Goal: Task Accomplishment & Management: Complete application form

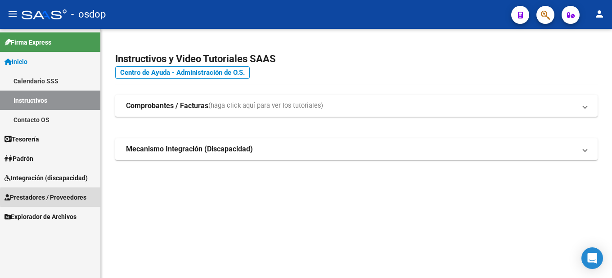
click at [73, 197] on span "Prestadores / Proveedores" at bounding box center [46, 197] width 82 height 10
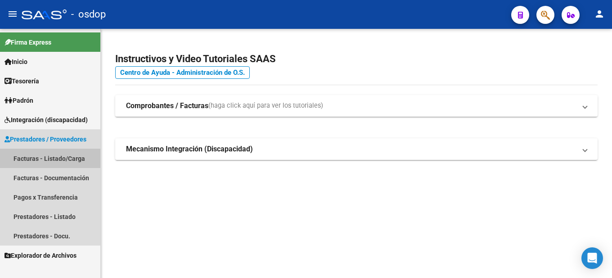
click at [71, 154] on link "Facturas - Listado/Carga" at bounding box center [50, 158] width 100 height 19
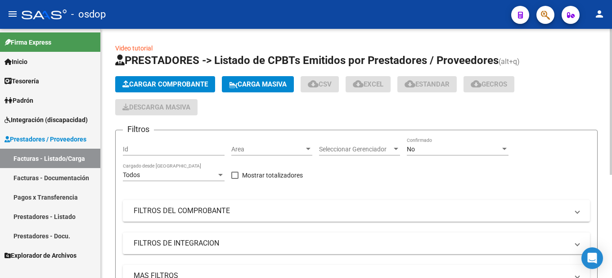
click at [160, 80] on span "Cargar Comprobante" at bounding box center [165, 84] width 86 height 8
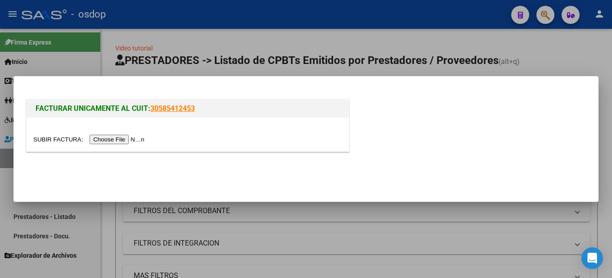
click at [128, 138] on input "file" at bounding box center [90, 139] width 114 height 9
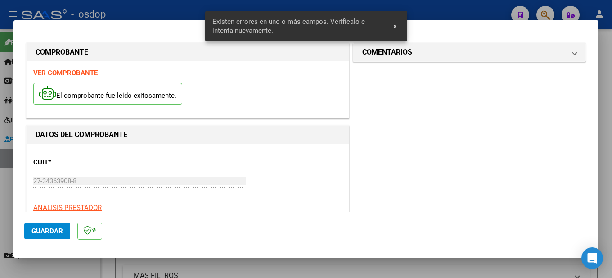
scroll to position [223, 0]
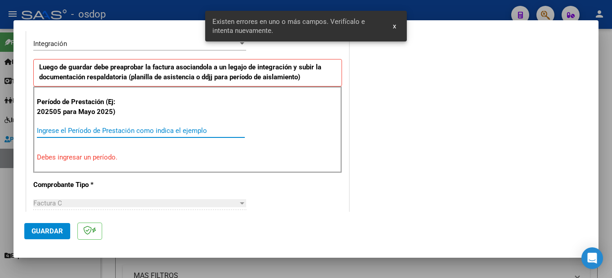
click at [59, 130] on input "Ingrese el Período de Prestación como indica el ejemplo" at bounding box center [141, 130] width 208 height 8
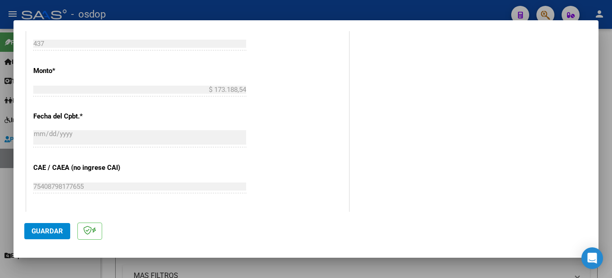
scroll to position [663, 0]
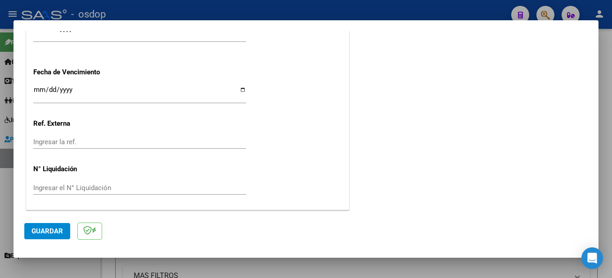
type input "202509"
click at [52, 226] on button "Guardar" at bounding box center [47, 231] width 46 height 16
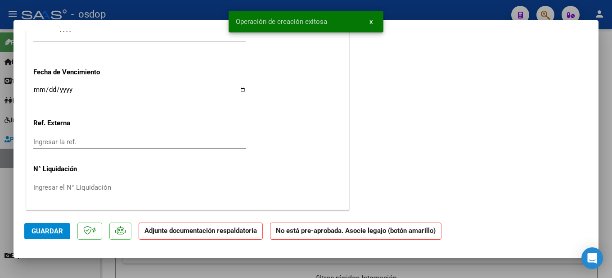
scroll to position [0, 0]
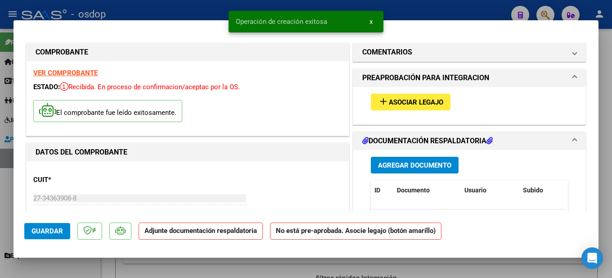
click at [400, 98] on span "Asociar Legajo" at bounding box center [416, 102] width 54 height 8
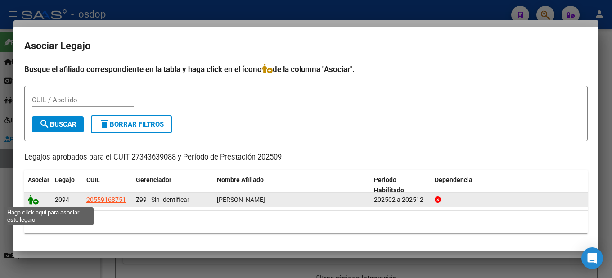
click at [33, 201] on icon at bounding box center [33, 199] width 11 height 10
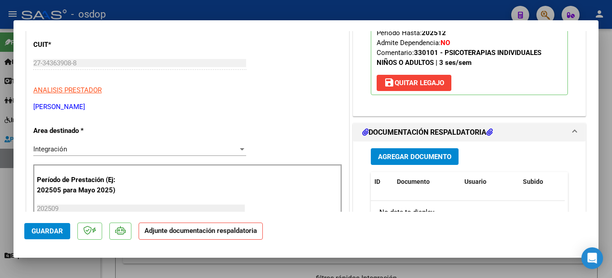
scroll to position [180, 0]
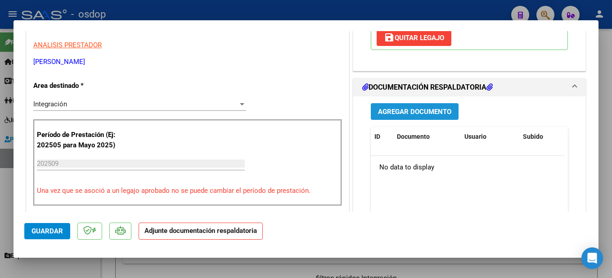
click at [429, 113] on span "Agregar Documento" at bounding box center [414, 112] width 73 height 8
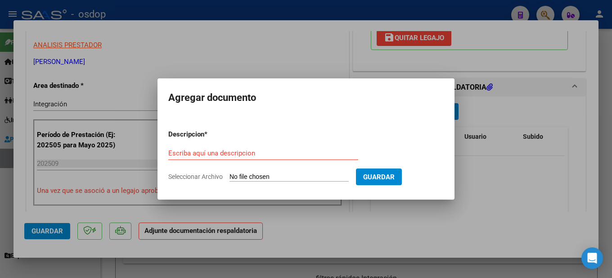
click at [195, 141] on form "Descripcion * Escriba aquí una descripcion Seleccionar Archivo Guardar" at bounding box center [305, 155] width 275 height 66
click at [189, 149] on input "Escriba aquí una descripcion" at bounding box center [263, 153] width 190 height 8
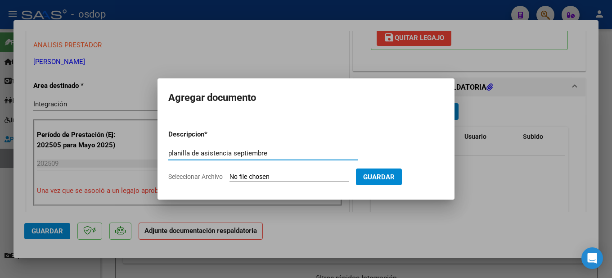
type input "planilla de asistencia septiembre"
click at [302, 173] on input "Seleccionar Archivo" at bounding box center [289, 177] width 119 height 9
type input "C:\fakepath\planilla de asistencia septiembre [PERSON_NAME].jpg"
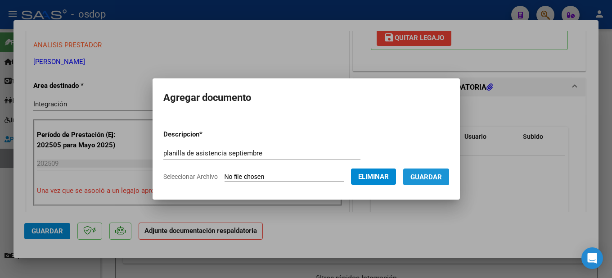
click at [442, 179] on span "Guardar" at bounding box center [427, 177] width 32 height 8
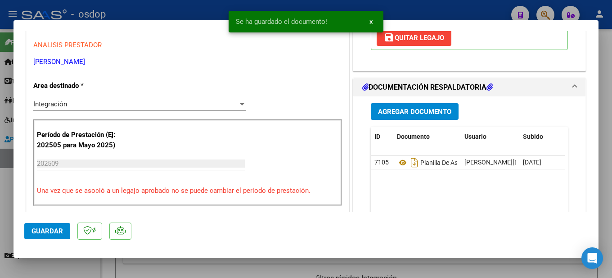
click at [609, 67] on div at bounding box center [306, 139] width 612 height 278
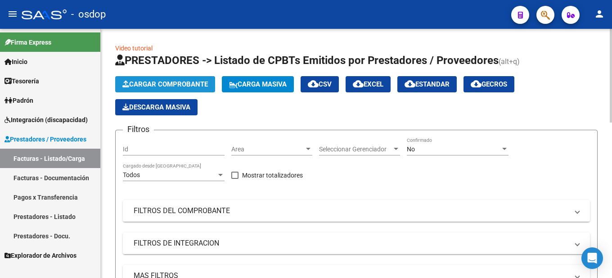
click at [190, 81] on span "Cargar Comprobante" at bounding box center [165, 84] width 86 height 8
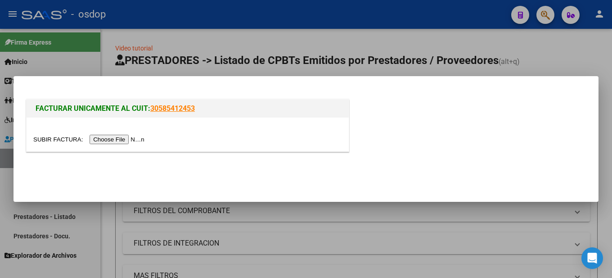
click at [143, 139] on input "file" at bounding box center [90, 139] width 114 height 9
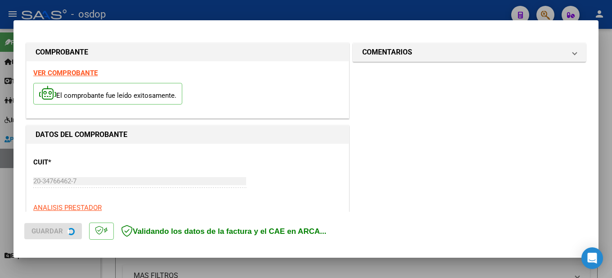
scroll to position [223, 0]
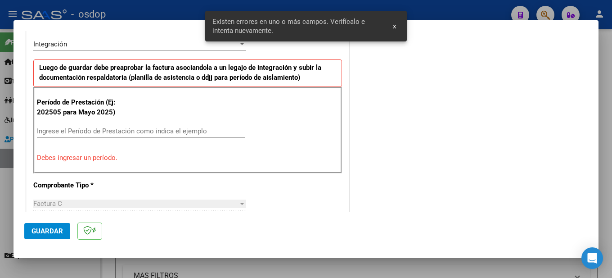
click at [396, 27] on span "x" at bounding box center [394, 26] width 3 height 8
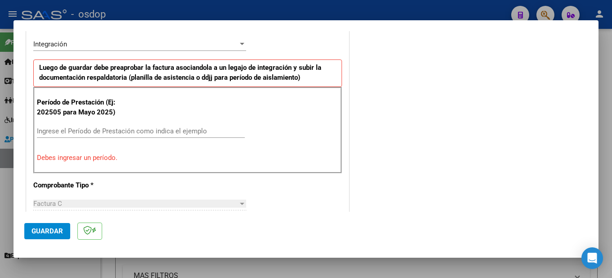
click at [117, 123] on div "Período de Prestación (Ej: 202505 para [DATE]) Ingrese el Período de Prestación…" at bounding box center [187, 130] width 309 height 86
click at [72, 129] on input "Ingrese el Período de Prestación como indica el ejemplo" at bounding box center [141, 131] width 208 height 8
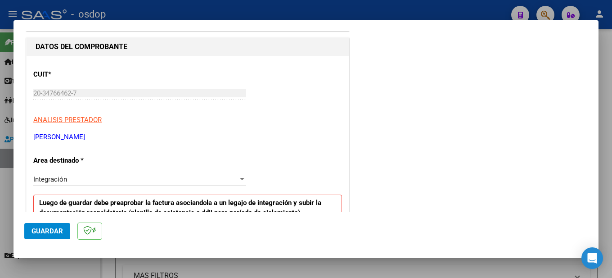
scroll to position [0, 0]
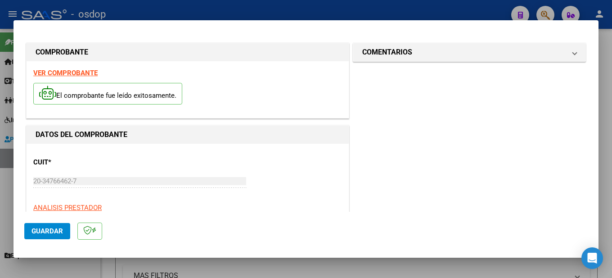
type input "202509"
click at [77, 72] on strong "VER COMPROBANTE" at bounding box center [65, 73] width 64 height 8
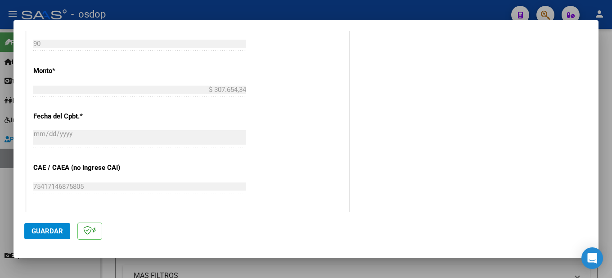
scroll to position [663, 0]
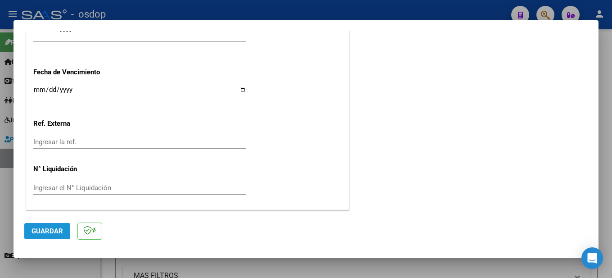
click at [43, 233] on span "Guardar" at bounding box center [48, 231] width 32 height 8
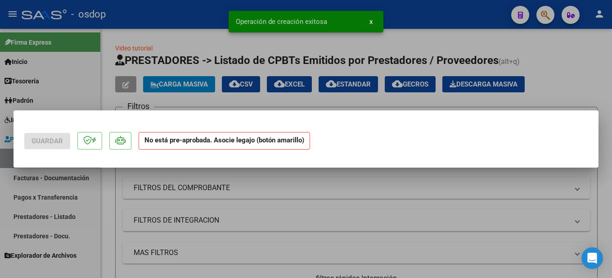
scroll to position [0, 0]
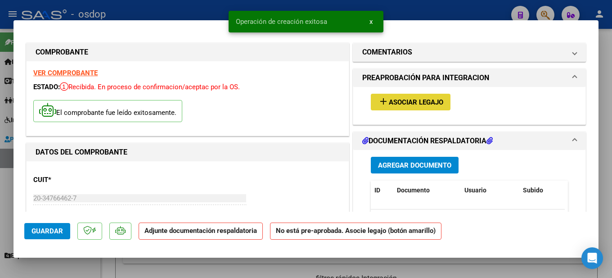
click at [406, 104] on span "Asociar Legajo" at bounding box center [416, 102] width 54 height 8
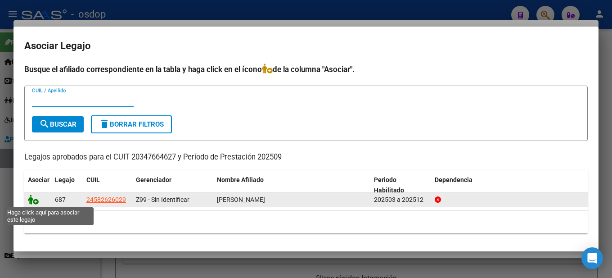
click at [34, 201] on icon at bounding box center [33, 199] width 11 height 10
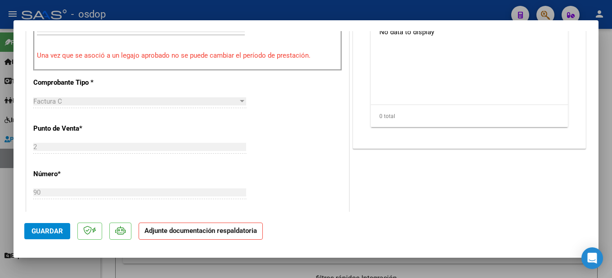
scroll to position [180, 0]
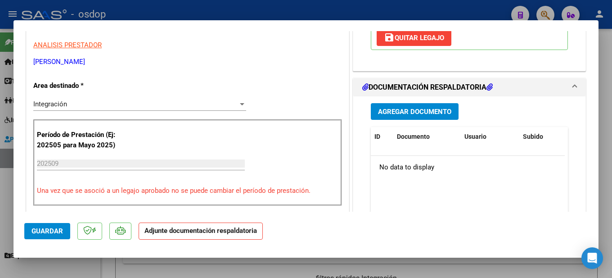
click at [428, 107] on button "Agregar Documento" at bounding box center [415, 111] width 88 height 17
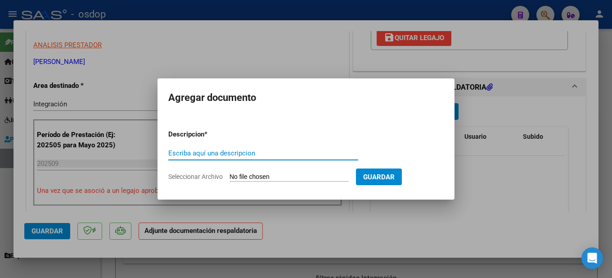
click at [248, 152] on input "Escriba aquí una descripcion" at bounding box center [263, 153] width 190 height 8
type input "Planilla de asistencia septiembre"
click at [255, 179] on input "Seleccionar Archivo" at bounding box center [289, 177] width 119 height 9
type input "C:\fakepath\Planilla de asistencia septiembre MA MENDOZA.jpg"
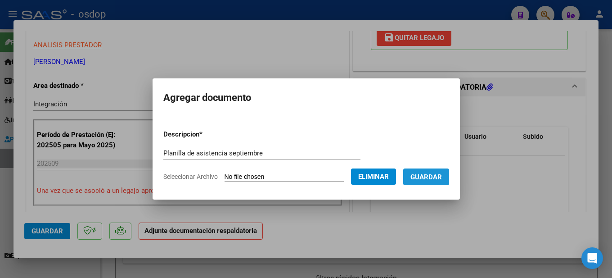
click at [434, 175] on span "Guardar" at bounding box center [427, 177] width 32 height 8
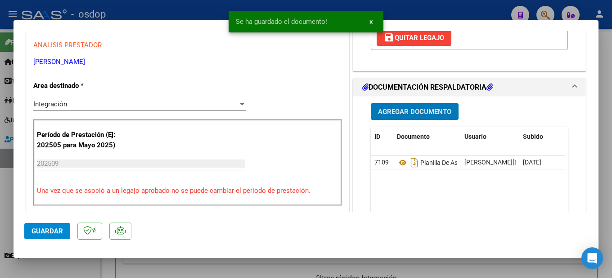
scroll to position [405, 0]
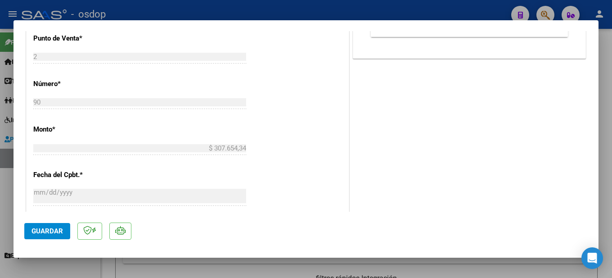
click at [606, 189] on div at bounding box center [306, 139] width 612 height 278
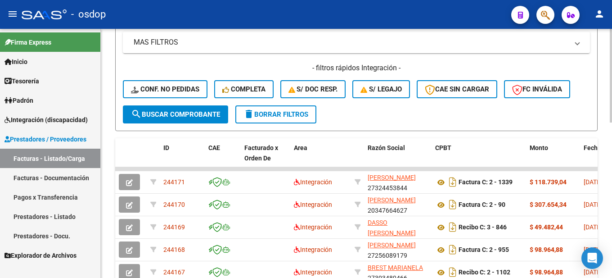
scroll to position [323, 0]
